Goal: Task Accomplishment & Management: Complete application form

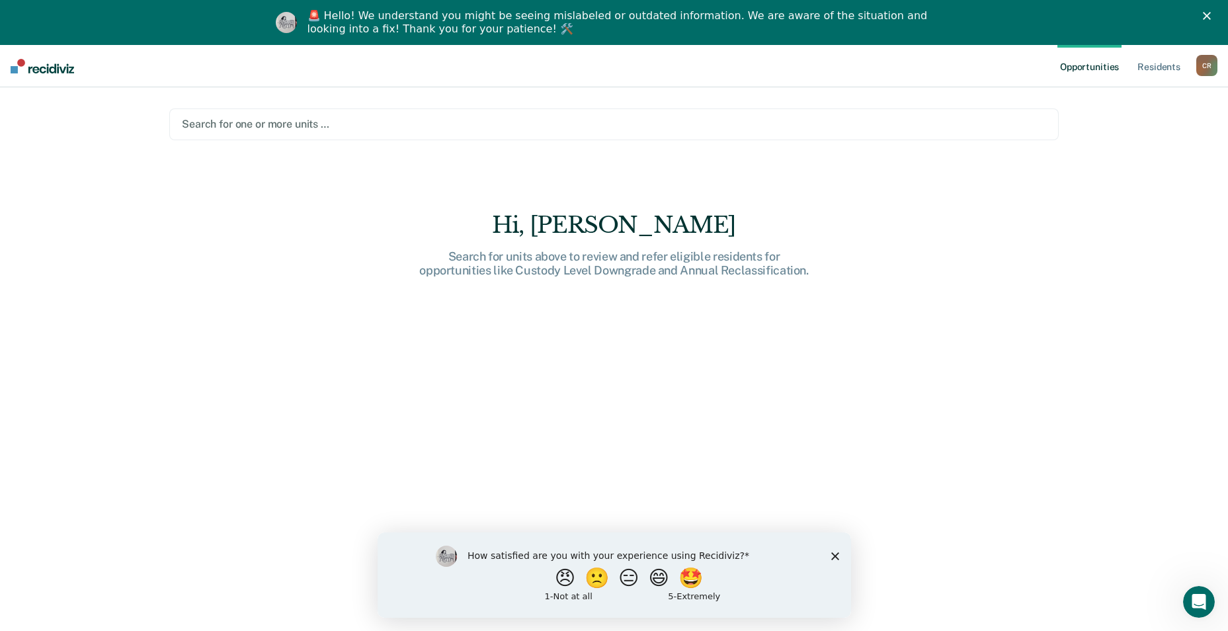
click at [213, 124] on div at bounding box center [614, 123] width 864 height 15
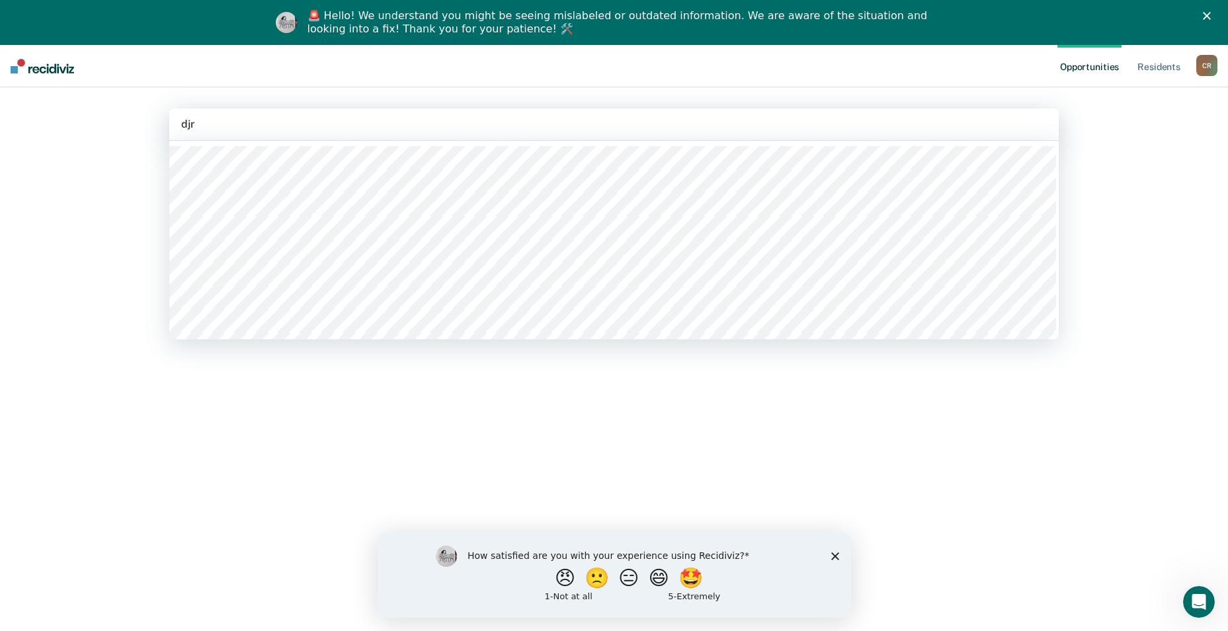
type input "djrc"
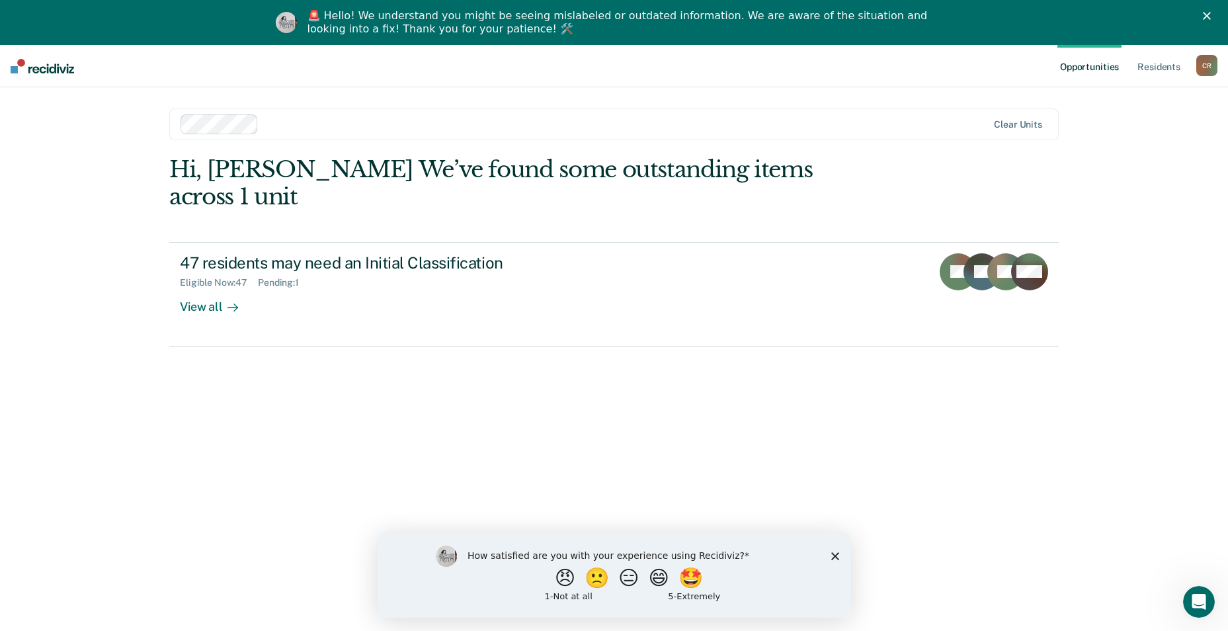
click at [833, 554] on polygon "Close survey" at bounding box center [835, 556] width 8 height 8
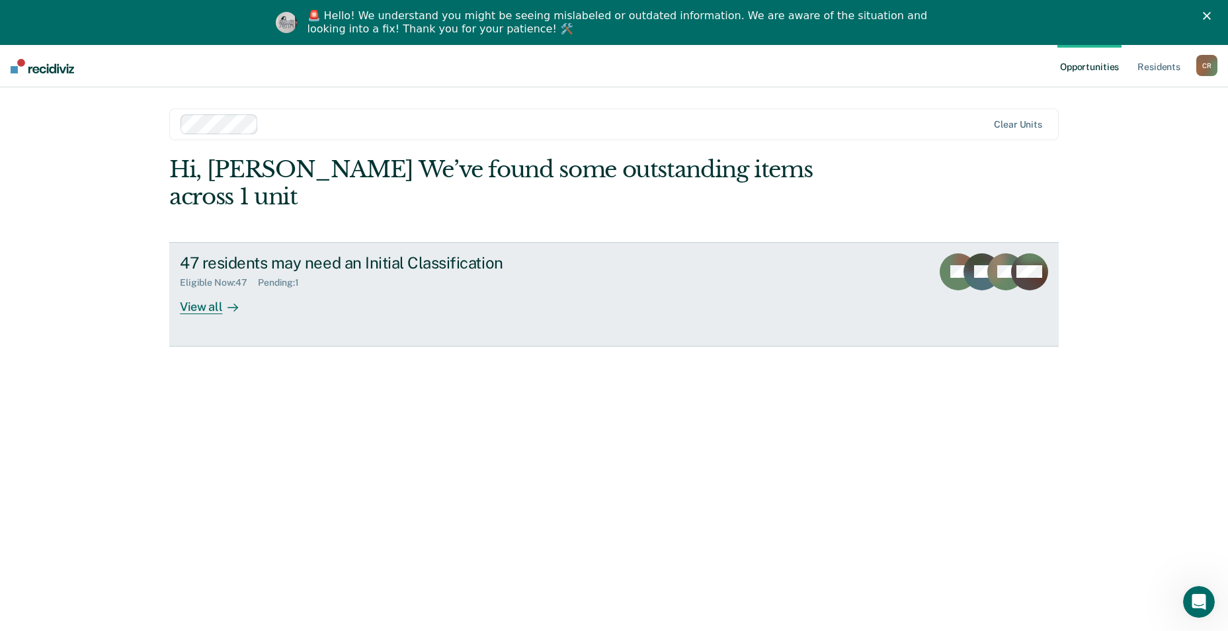
click at [212, 288] on div "View all" at bounding box center [217, 301] width 74 height 26
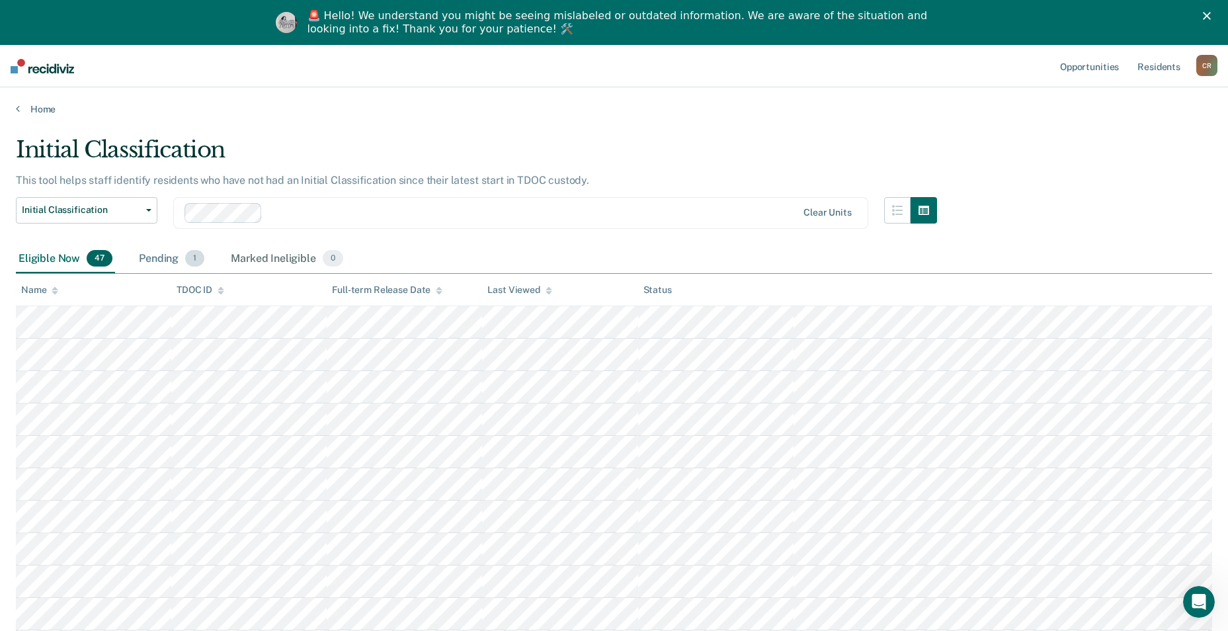
click at [159, 253] on div "Pending 1" at bounding box center [171, 259] width 71 height 29
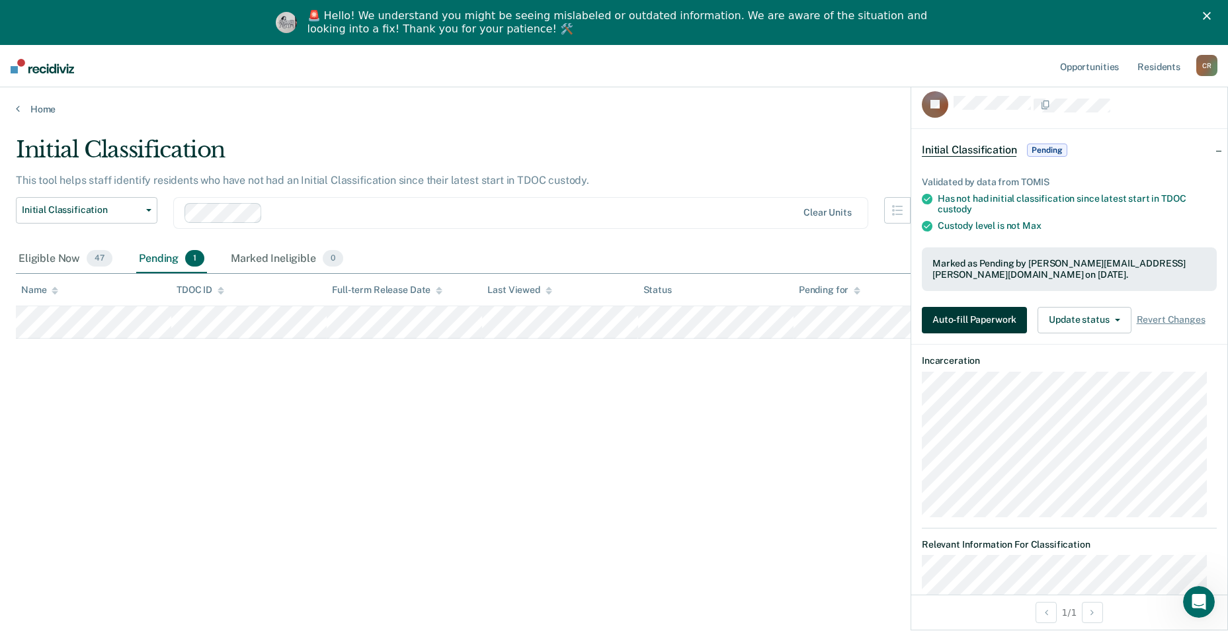
click at [1009, 320] on button "Auto-fill Paperwork" at bounding box center [974, 320] width 105 height 26
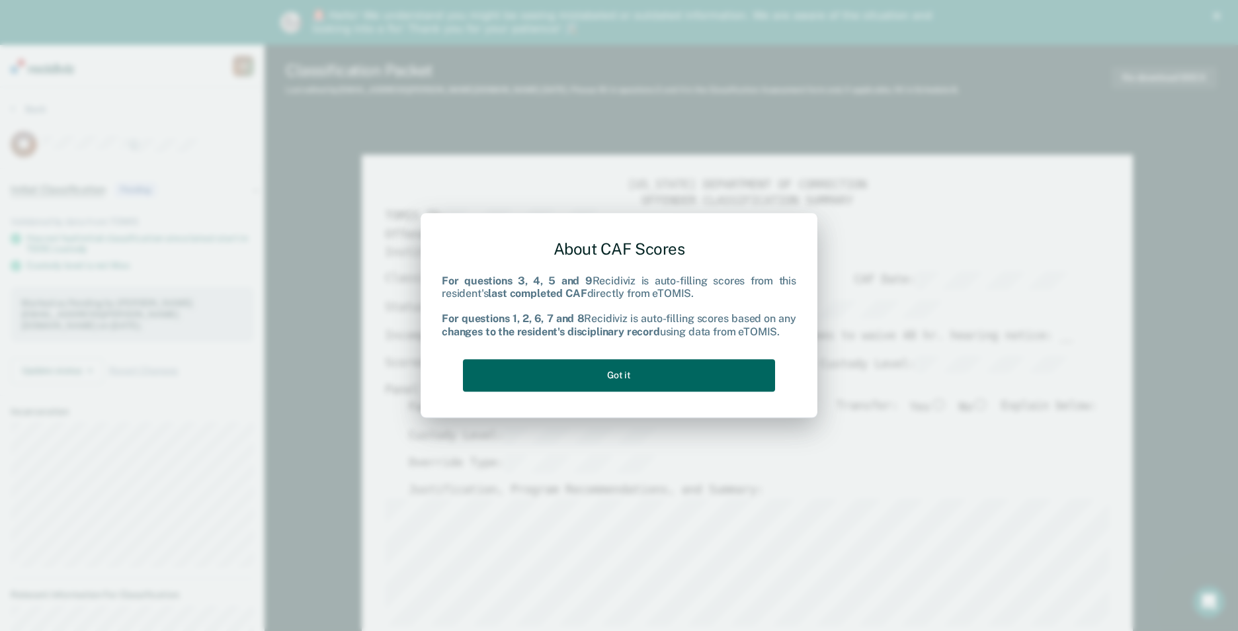
click at [639, 378] on button "Got it" at bounding box center [619, 375] width 312 height 32
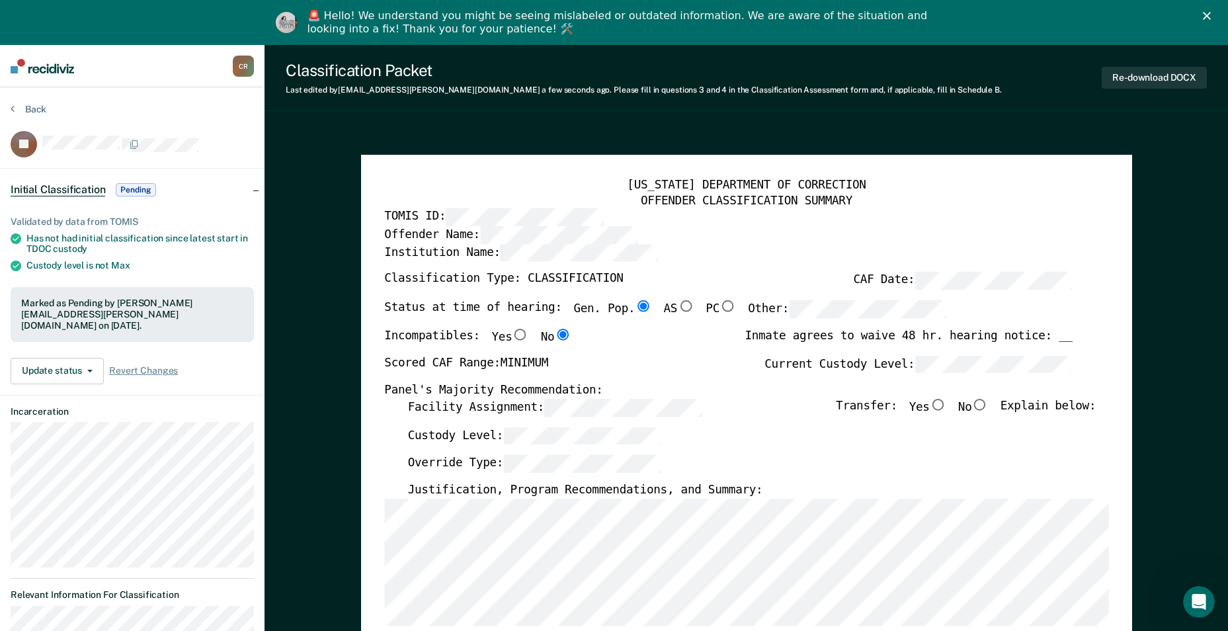
type textarea "x"
radio input "false"
click at [1144, 69] on button "Re-download DOCX" at bounding box center [1154, 78] width 105 height 22
type textarea "x"
click at [27, 106] on button "Back" at bounding box center [29, 109] width 36 height 12
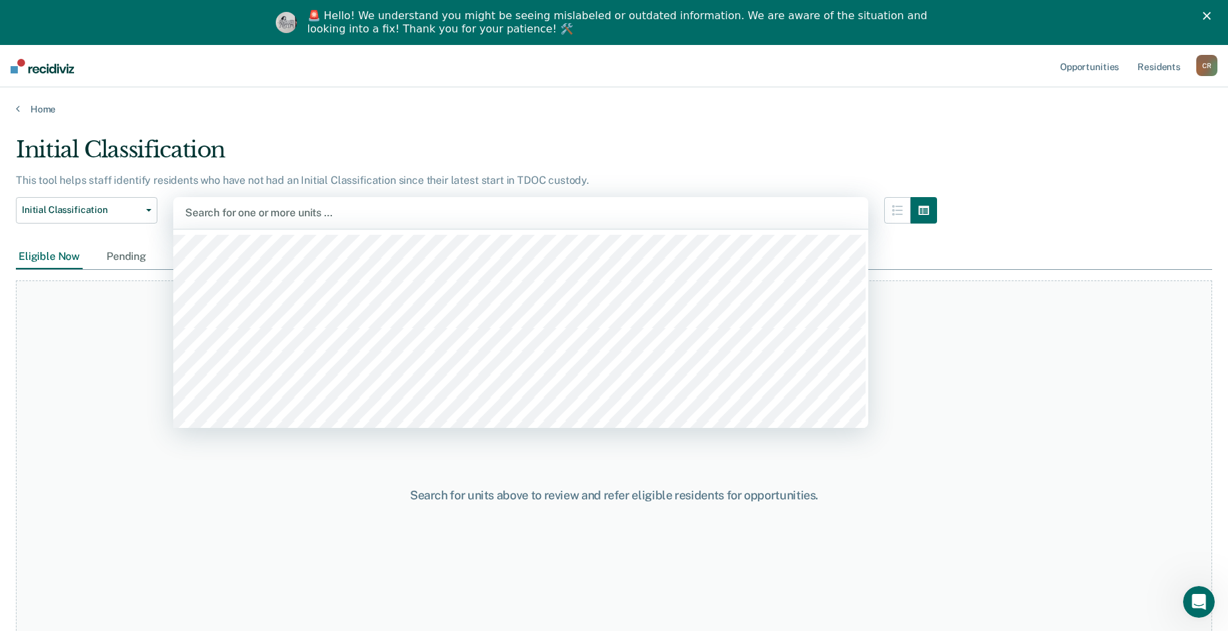
click at [241, 200] on div "Search for one or more units …" at bounding box center [520, 213] width 695 height 32
click at [503, 104] on link "Home" at bounding box center [614, 109] width 1196 height 12
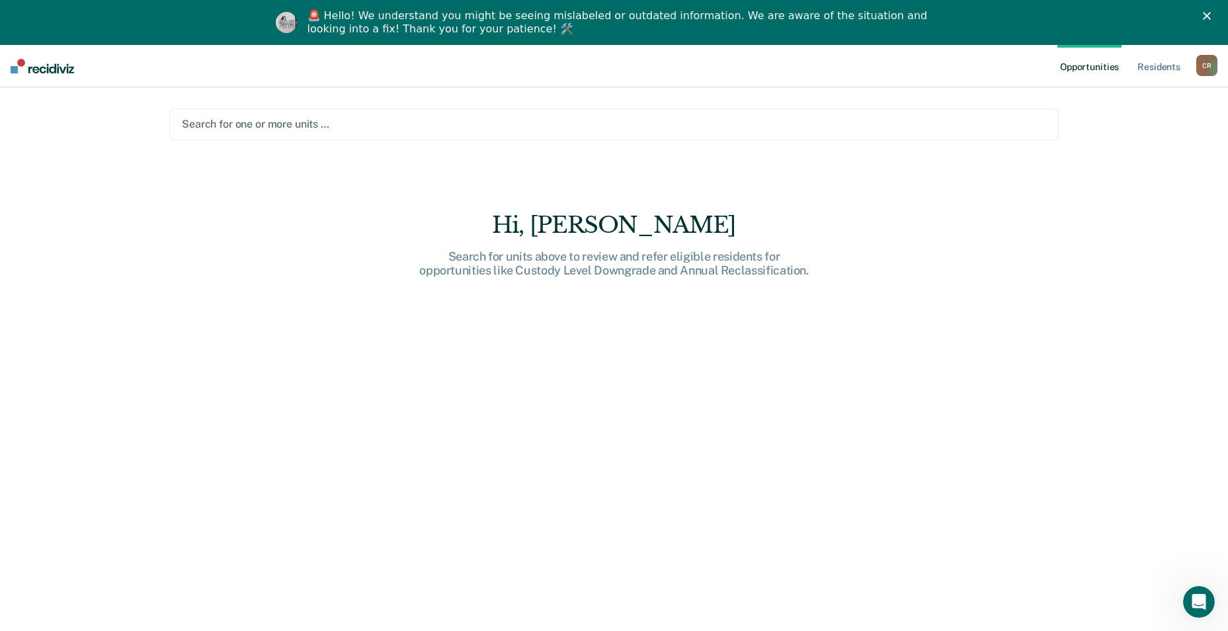
click at [264, 117] on div at bounding box center [614, 123] width 864 height 15
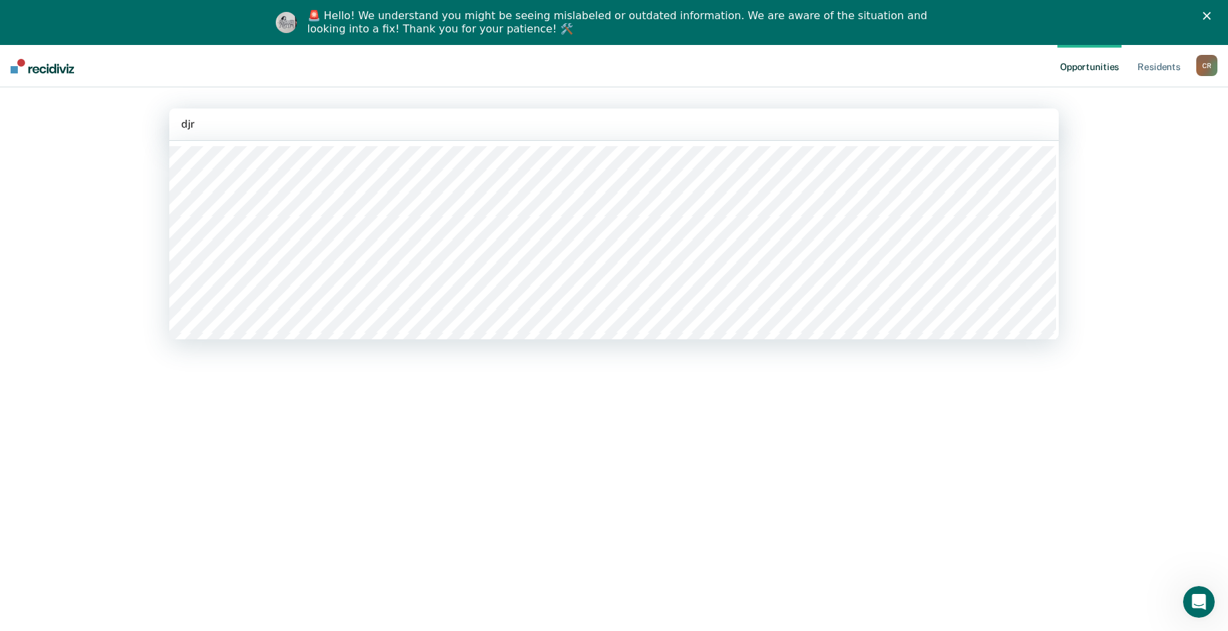
type input "djrc"
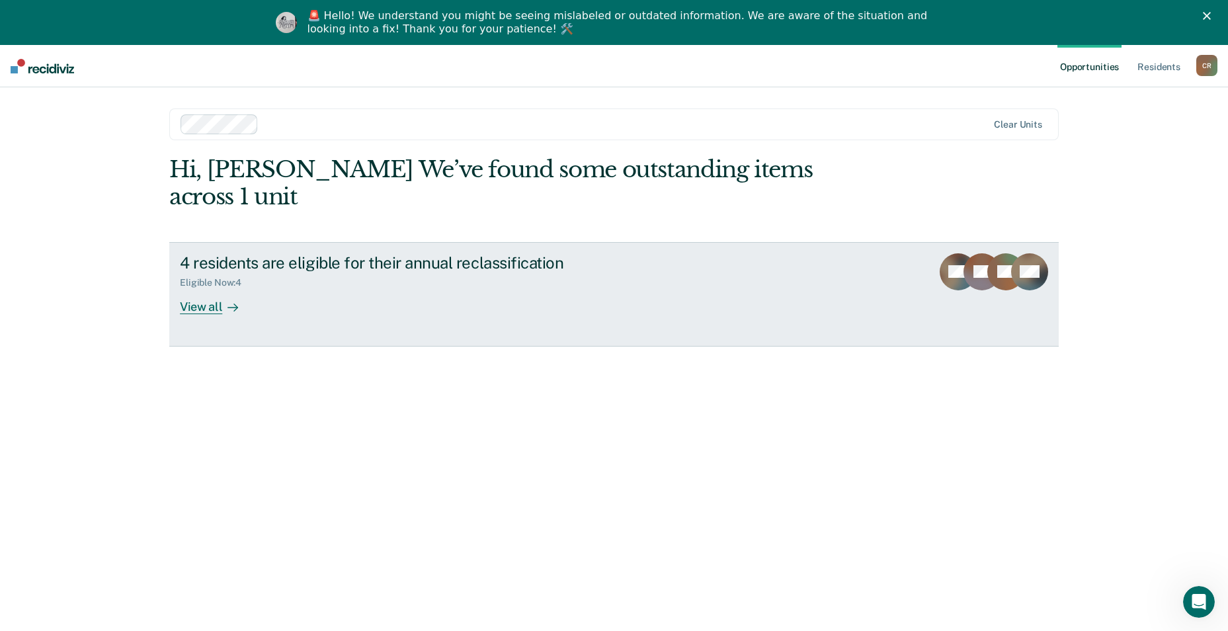
click at [222, 299] on div at bounding box center [230, 306] width 16 height 15
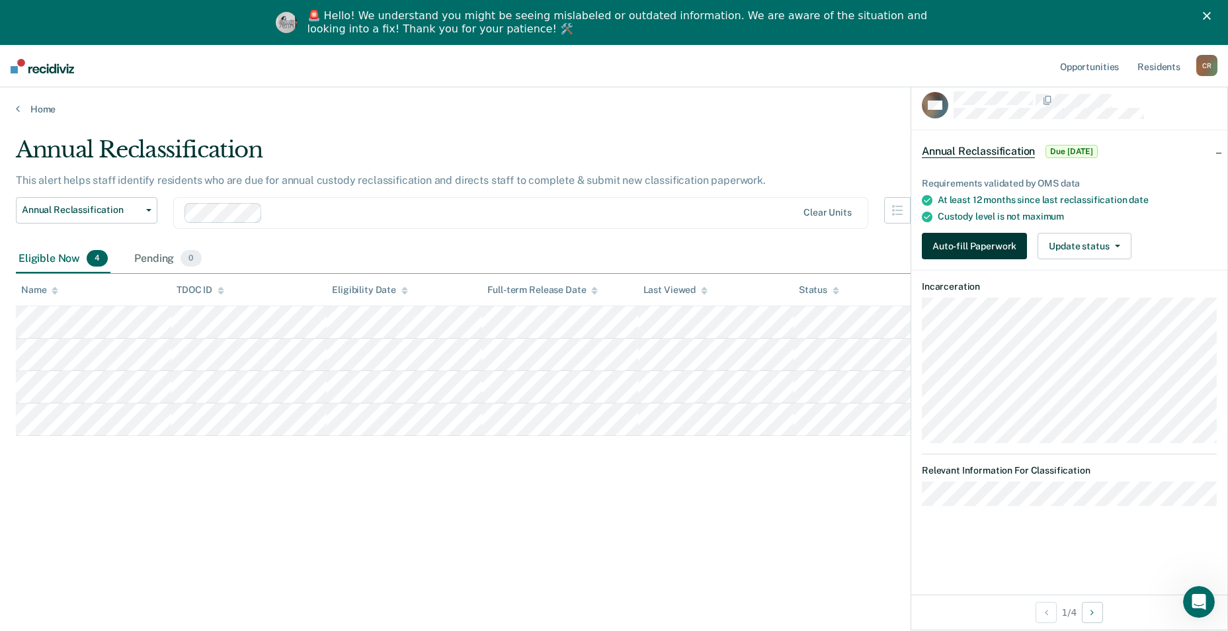
click at [960, 245] on button "Auto-fill Paperwork" at bounding box center [974, 246] width 105 height 26
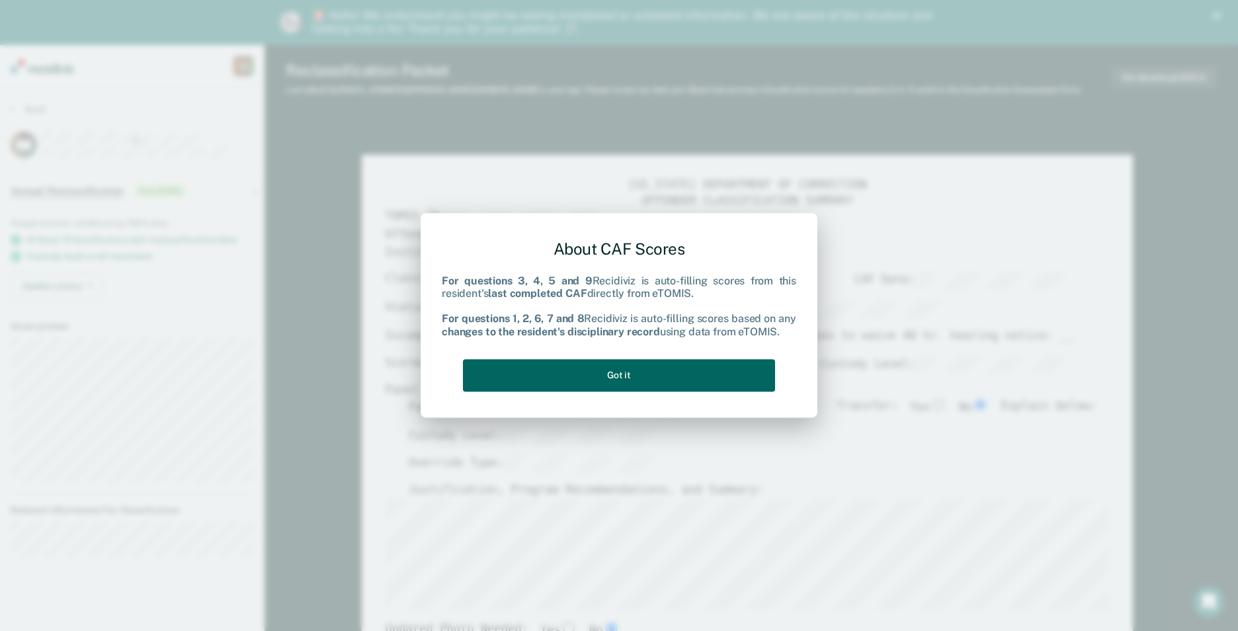
click at [686, 378] on button "Got it" at bounding box center [619, 375] width 312 height 32
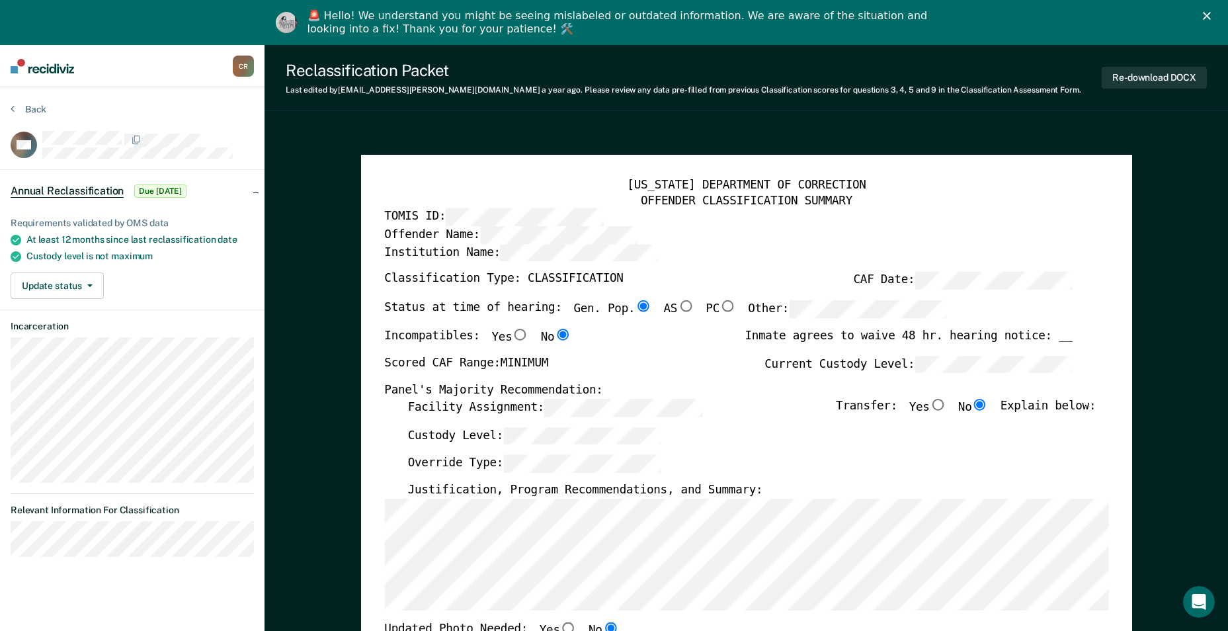
click at [435, 217] on label "TOMIS ID:" at bounding box center [493, 217] width 219 height 18
click at [479, 222] on div "[US_STATE] DEPARTMENT OF CORRECTION OFFENDER CLASSIFICATION SUMMARY TOMIS ID: O…" at bounding box center [746, 642] width 724 height 926
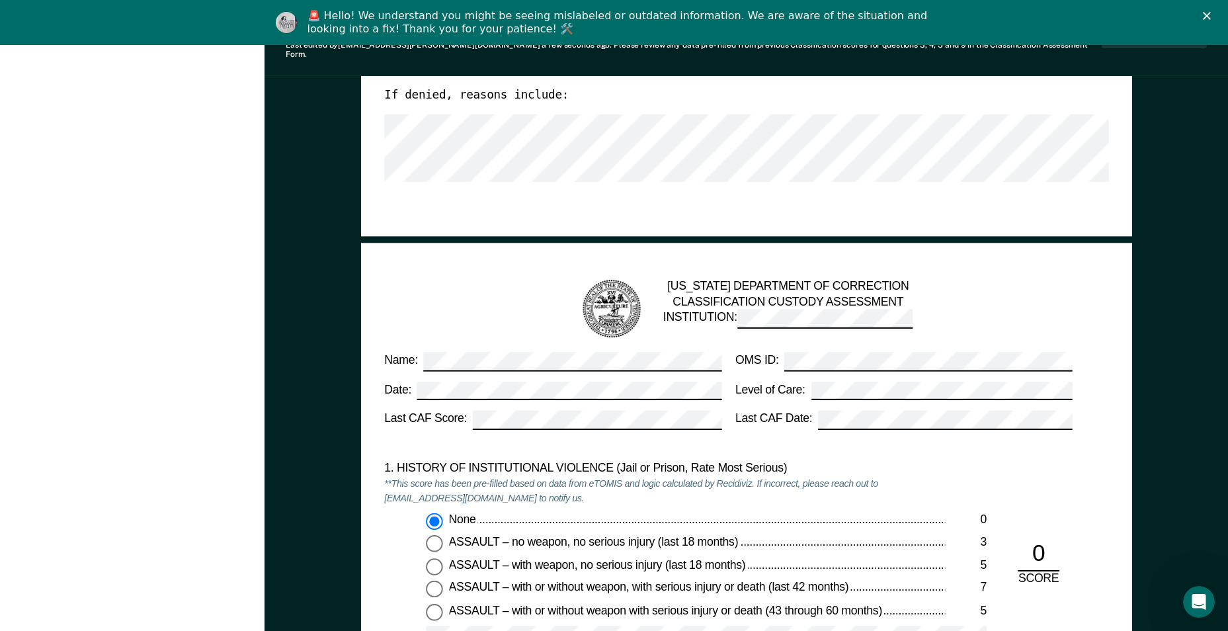
scroll to position [1058, 0]
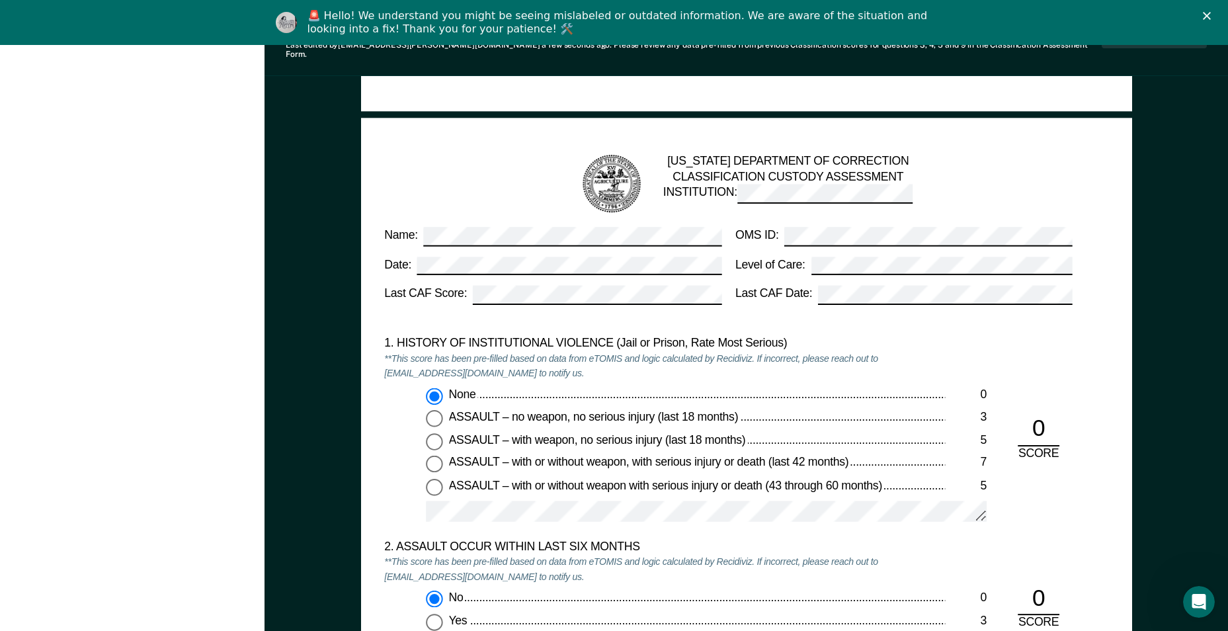
click at [766, 256] on label "Level of Care:" at bounding box center [903, 265] width 337 height 19
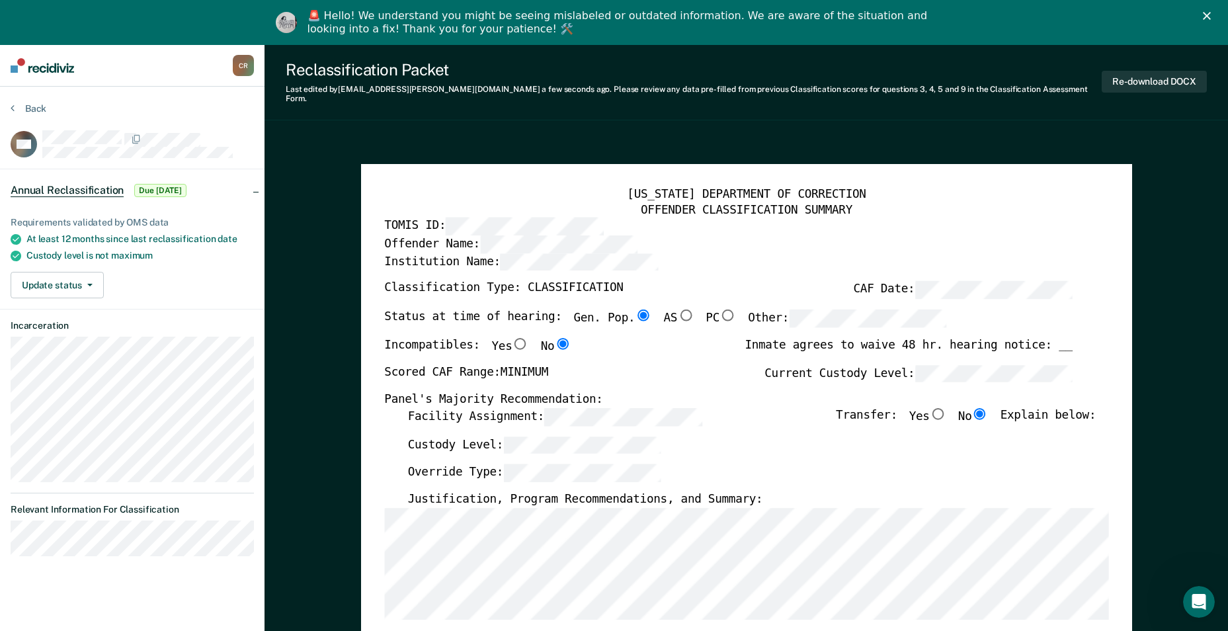
scroll to position [0, 0]
click at [31, 106] on button "Back" at bounding box center [29, 109] width 36 height 12
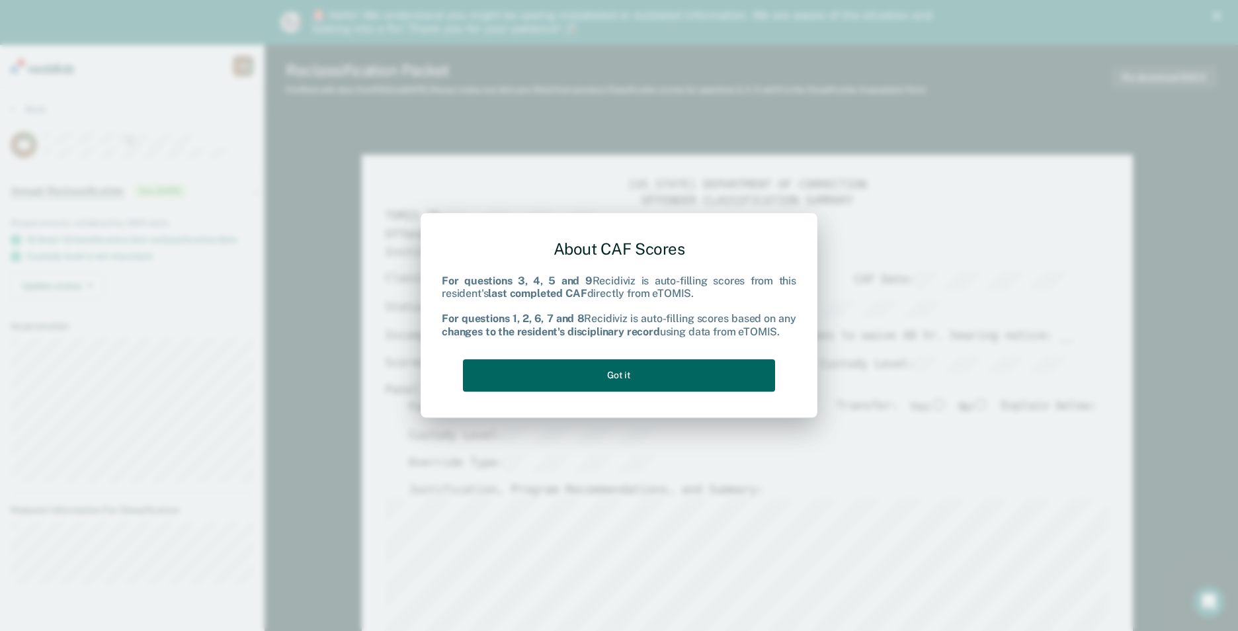
click at [528, 363] on button "Got it" at bounding box center [619, 375] width 312 height 32
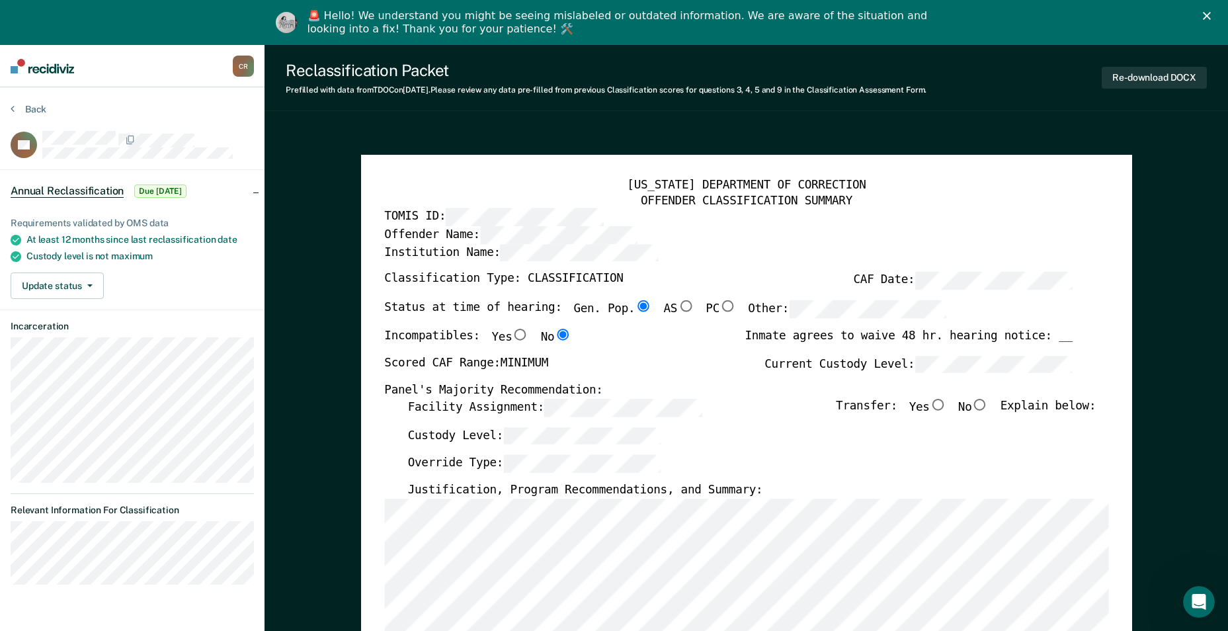
click at [410, 221] on label "TOMIS ID:" at bounding box center [493, 217] width 219 height 18
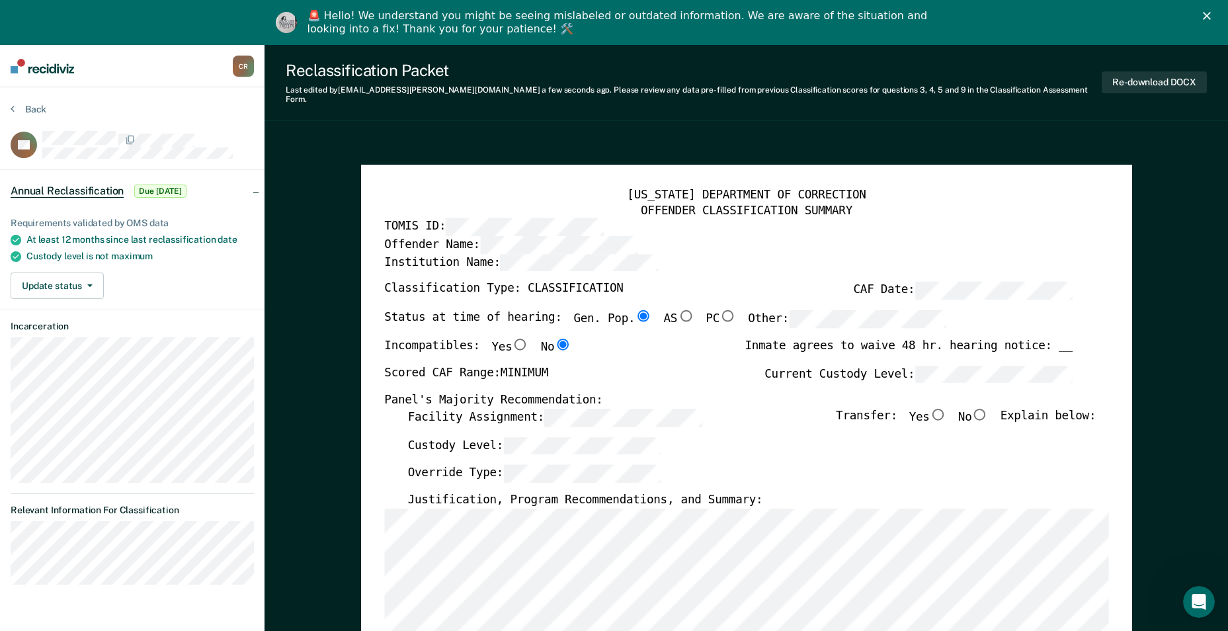
scroll to position [66, 0]
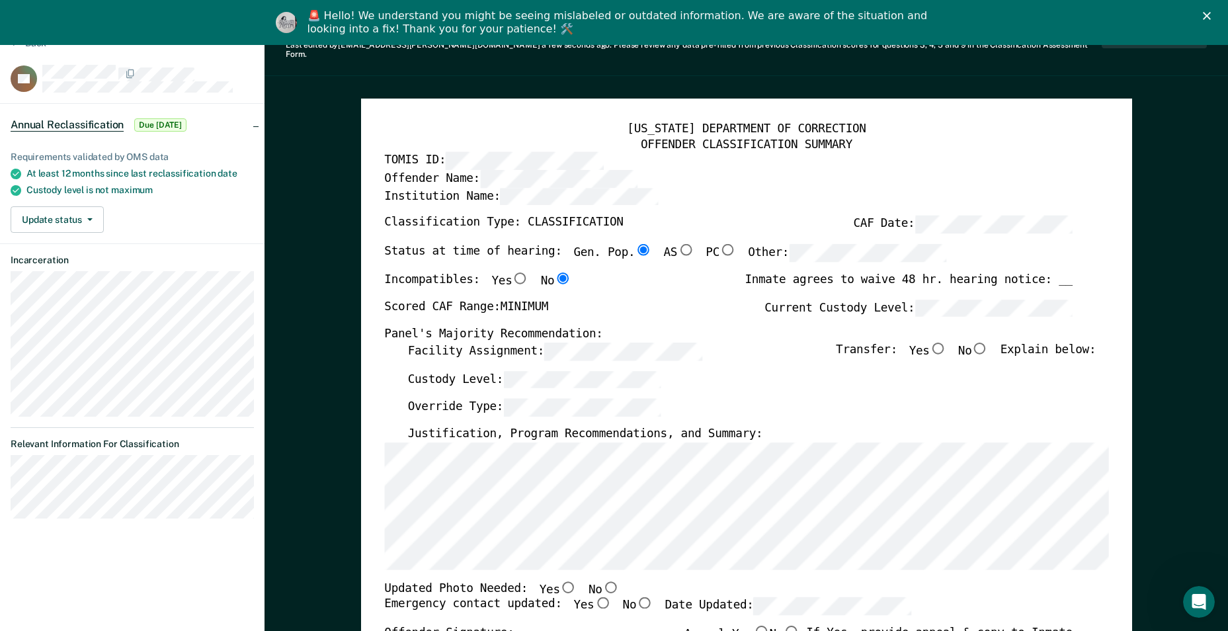
click at [989, 342] on input "No" at bounding box center [979, 348] width 17 height 12
type textarea "x"
radio input "true"
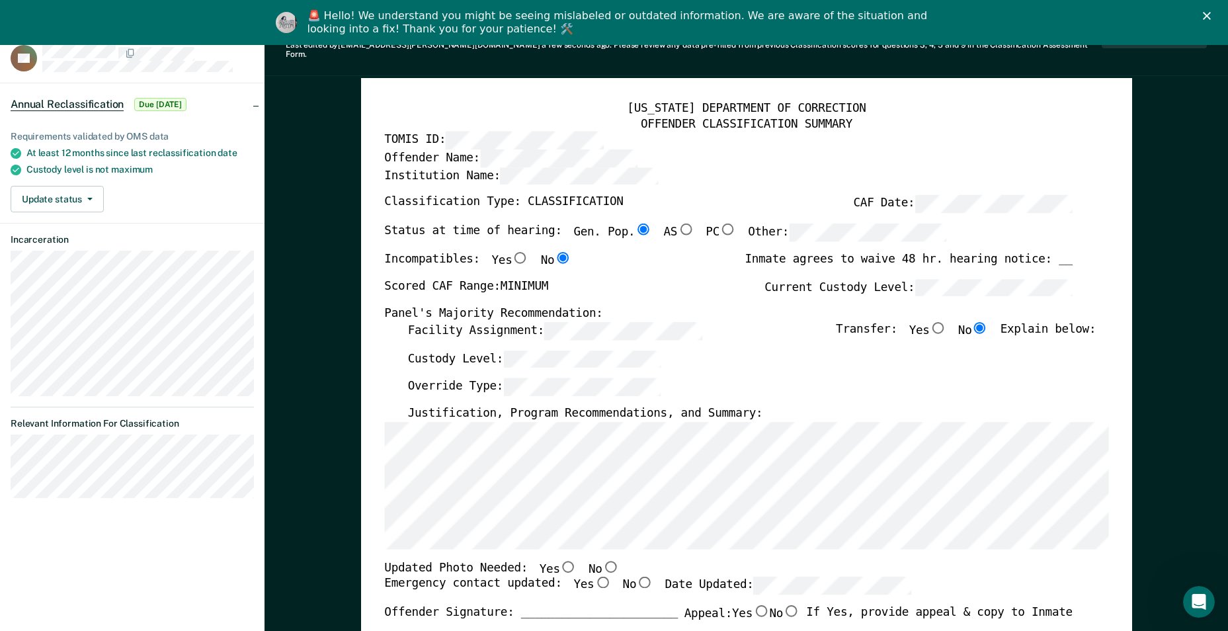
scroll to position [0, 0]
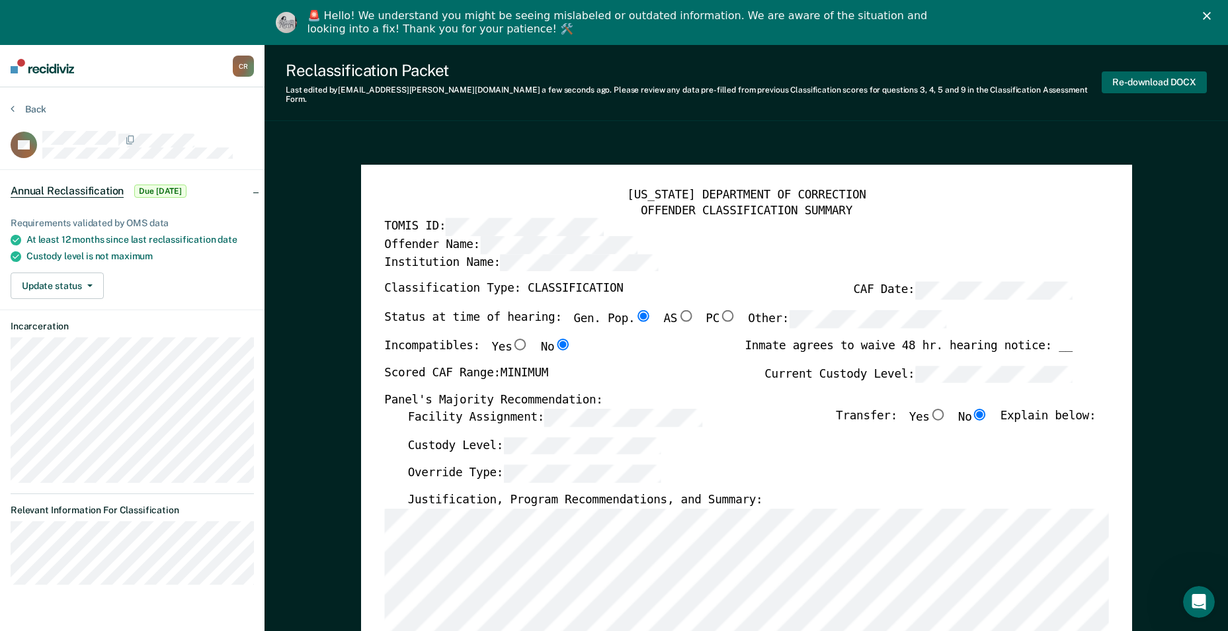
click at [1135, 77] on button "Re-download DOCX" at bounding box center [1154, 82] width 105 height 22
type textarea "x"
